Goal: Entertainment & Leisure: Consume media (video, audio)

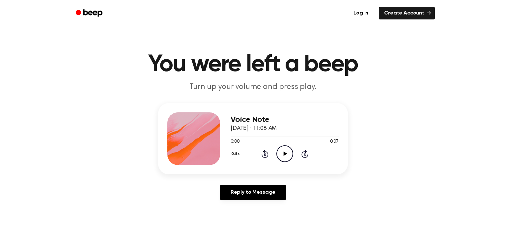
click at [284, 148] on icon "Play Audio" at bounding box center [285, 153] width 17 height 17
click at [287, 153] on icon "Pause Audio" at bounding box center [285, 153] width 17 height 17
click at [288, 151] on icon "Play Audio" at bounding box center [285, 153] width 17 height 17
click at [283, 151] on icon "Pause Audio" at bounding box center [285, 153] width 17 height 17
click at [284, 159] on icon "Play Audio" at bounding box center [285, 153] width 17 height 17
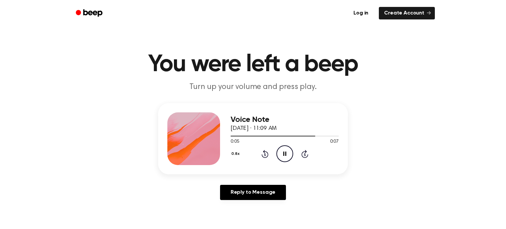
click at [284, 149] on icon "Pause Audio" at bounding box center [285, 153] width 17 height 17
